Goal: Information Seeking & Learning: Learn about a topic

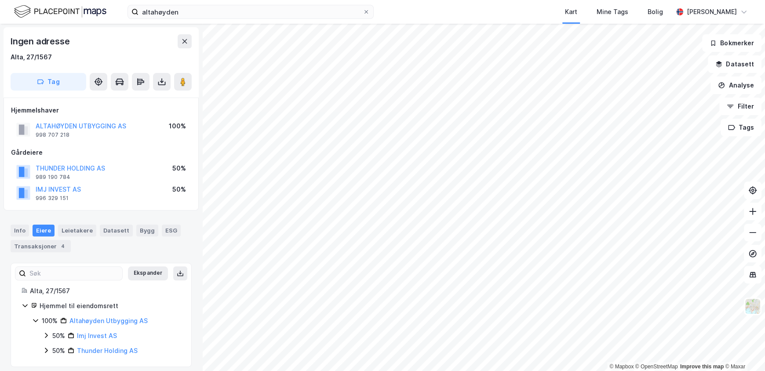
scroll to position [7, 0]
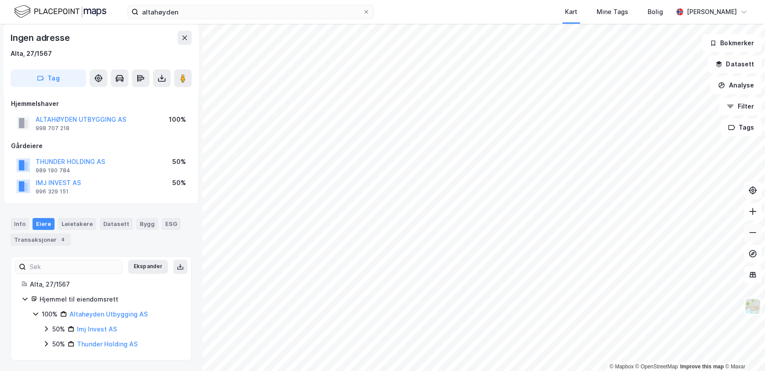
click at [755, 233] on icon at bounding box center [752, 232] width 7 height 1
click at [757, 238] on button at bounding box center [753, 233] width 18 height 18
click at [758, 214] on button at bounding box center [753, 212] width 18 height 18
click at [753, 276] on icon at bounding box center [752, 275] width 7 height 6
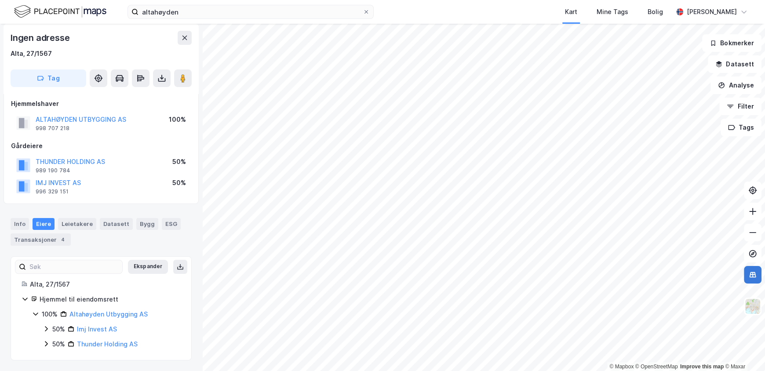
click at [753, 276] on icon at bounding box center [752, 274] width 9 height 9
click at [744, 109] on button "Filter" at bounding box center [740, 107] width 42 height 18
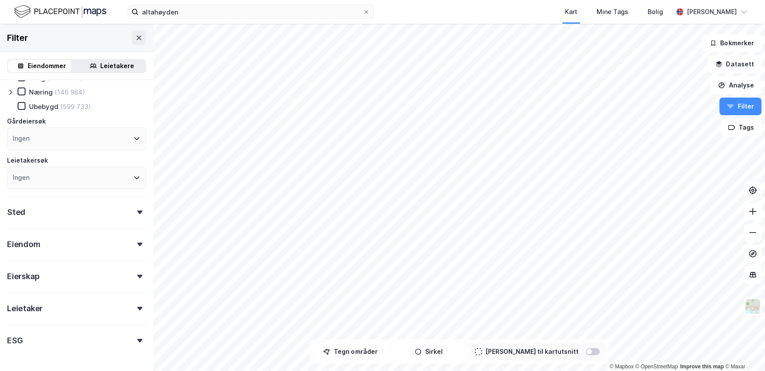
scroll to position [73, 0]
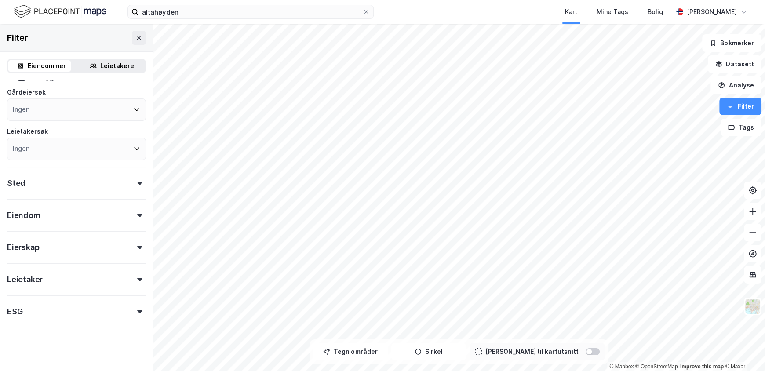
click at [84, 211] on div "Eiendom" at bounding box center [76, 211] width 139 height 25
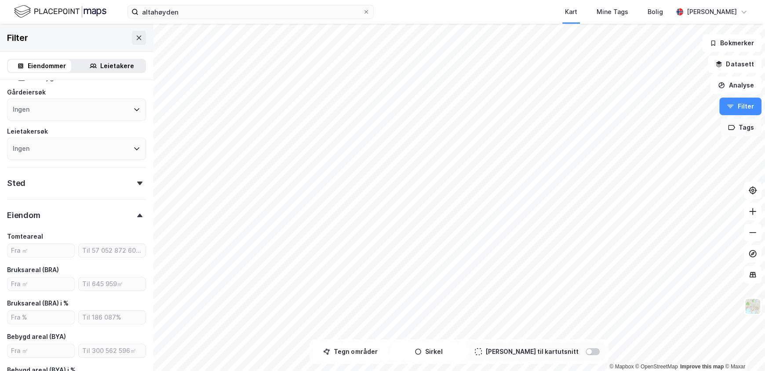
click at [749, 134] on button "Tags" at bounding box center [740, 128] width 41 height 18
click at [739, 62] on button "Datasett" at bounding box center [735, 64] width 54 height 18
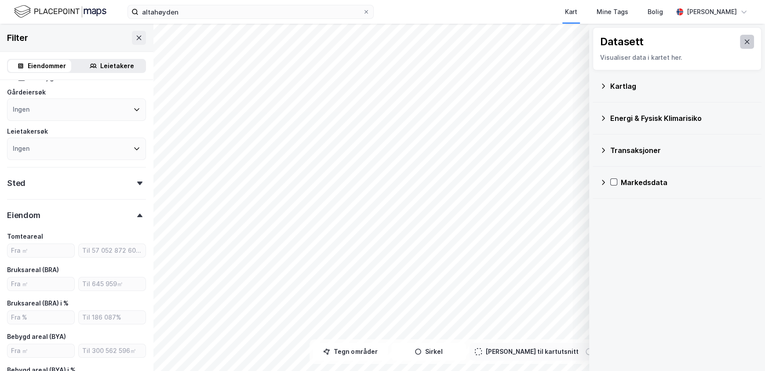
click at [745, 40] on icon at bounding box center [747, 42] width 5 height 4
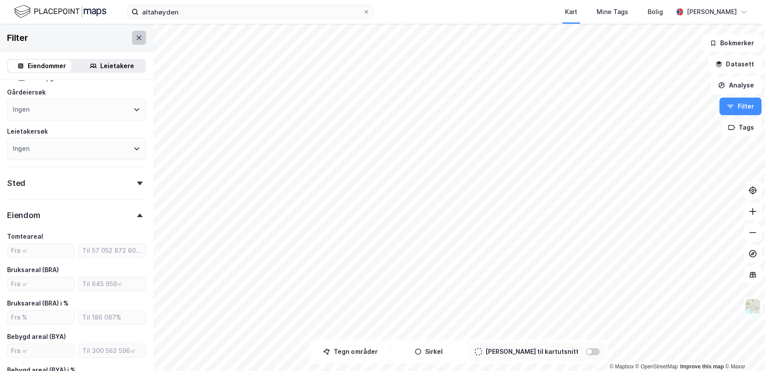
click at [135, 33] on button at bounding box center [139, 38] width 14 height 14
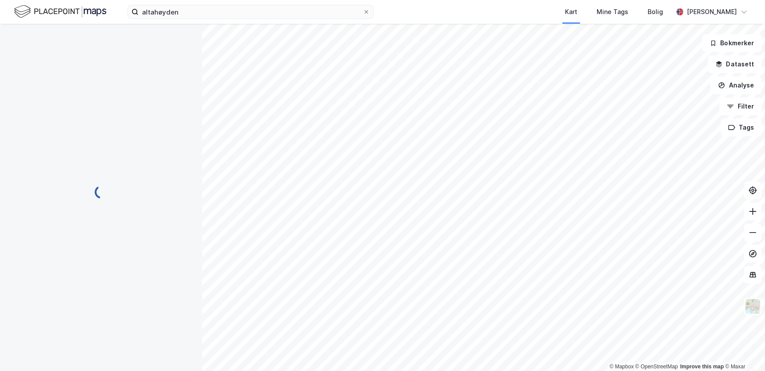
scroll to position [7, 0]
